Goal: Information Seeking & Learning: Learn about a topic

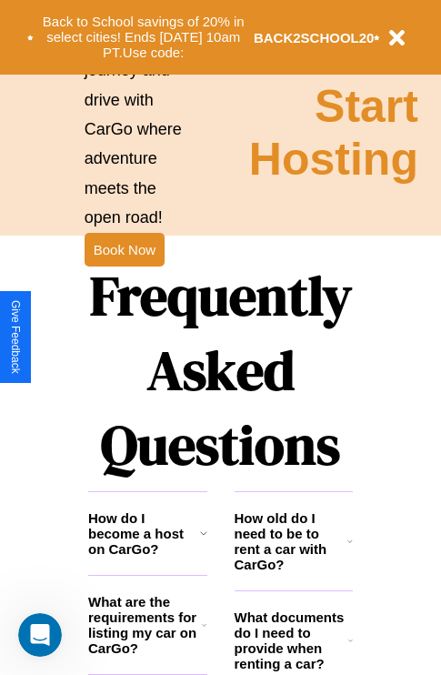
scroll to position [2203, 0]
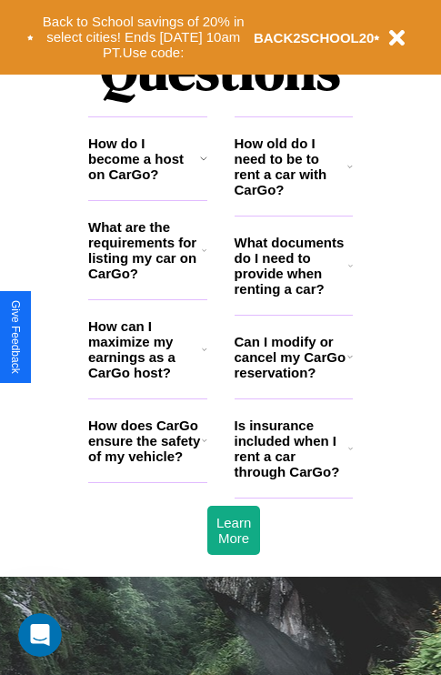
click at [147, 464] on h3 "How does CarGo ensure the safety of my vehicle?" at bounding box center [145, 440] width 114 height 46
click at [350, 273] on icon at bounding box center [350, 265] width 5 height 15
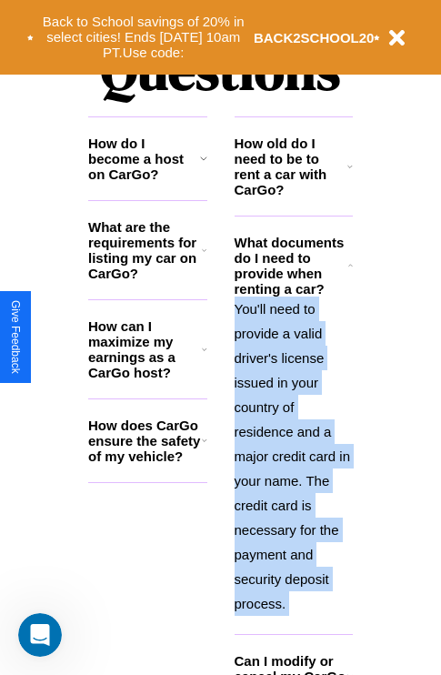
click at [350, 266] on polyline at bounding box center [351, 265] width 4 height 2
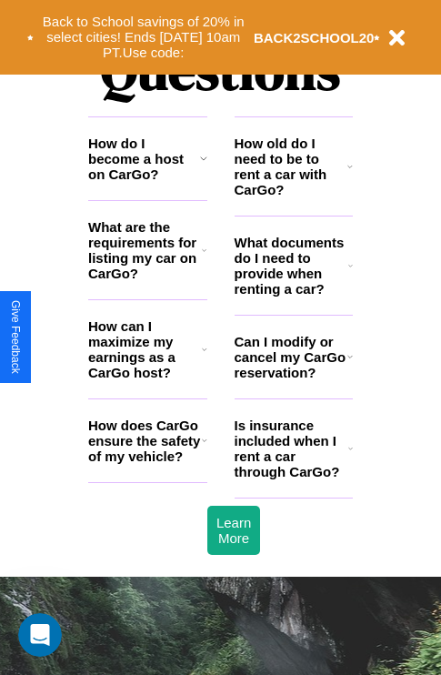
click at [293, 477] on h3 "Is insurance included when I rent a car through CarGo?" at bounding box center [292, 448] width 114 height 62
click at [293, 380] on h3 "Can I modify or cancel my CarGo reservation?" at bounding box center [291, 357] width 113 height 46
click at [349, 364] on icon at bounding box center [349, 356] width 5 height 15
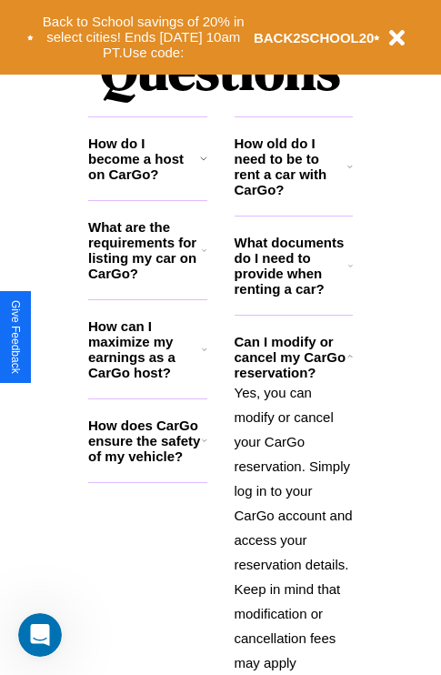
click at [203, 166] on icon at bounding box center [203, 158] width 7 height 15
